Goal: Task Accomplishment & Management: Use online tool/utility

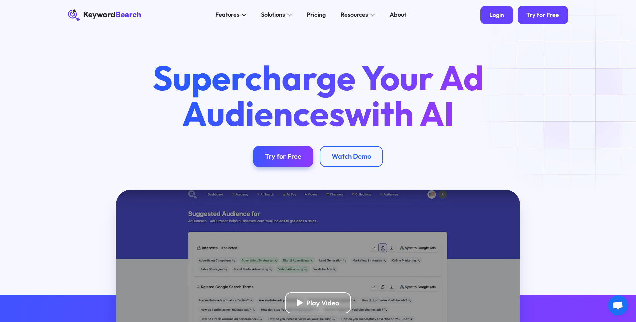
click at [499, 18] on div "Login" at bounding box center [497, 14] width 15 height 7
